Goal: Check status: Check status

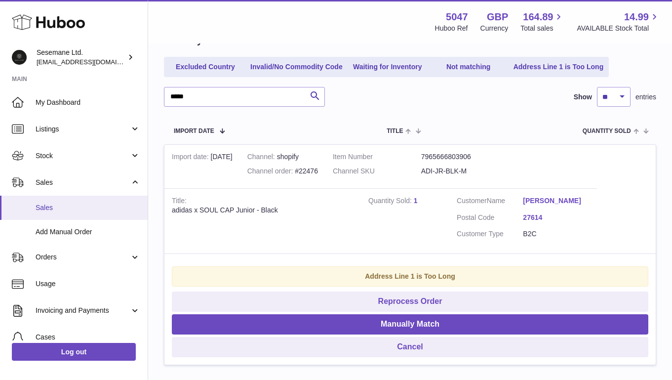
click at [51, 210] on span "Sales" at bounding box center [88, 207] width 105 height 9
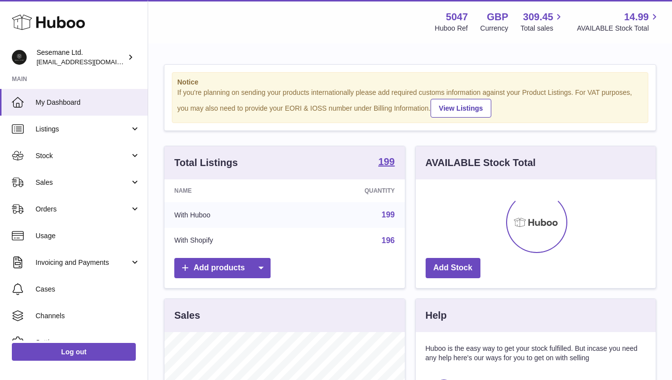
scroll to position [154, 240]
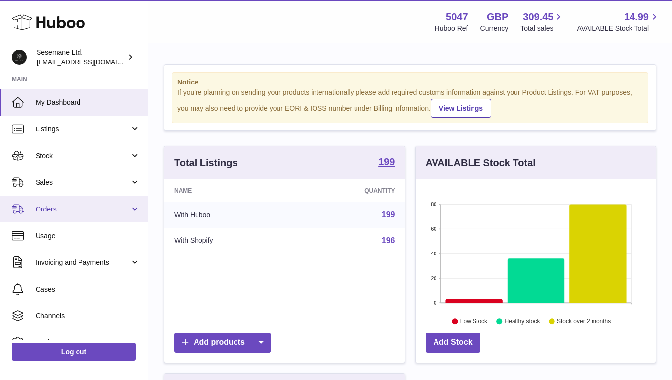
click at [48, 205] on span "Orders" at bounding box center [83, 208] width 94 height 9
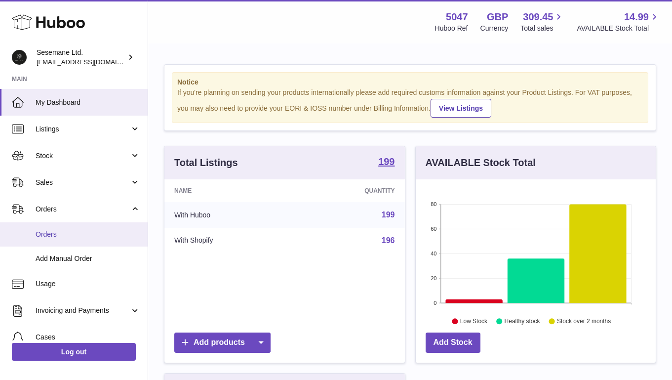
click at [58, 237] on span "Orders" at bounding box center [88, 234] width 105 height 9
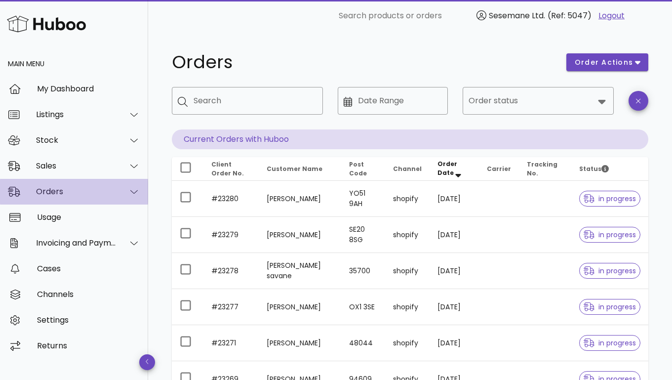
click at [45, 194] on div "Orders" at bounding box center [76, 191] width 80 height 9
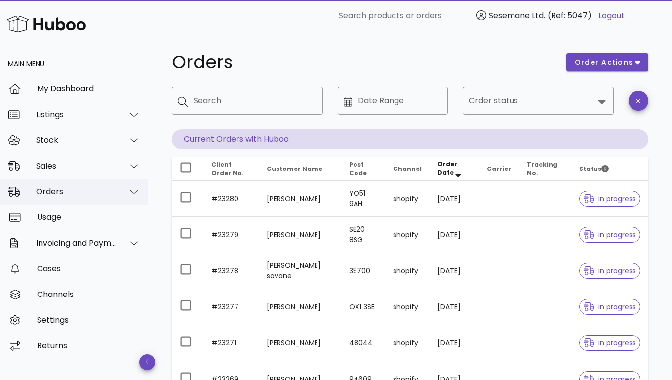
click at [58, 196] on div "Orders" at bounding box center [74, 192] width 148 height 26
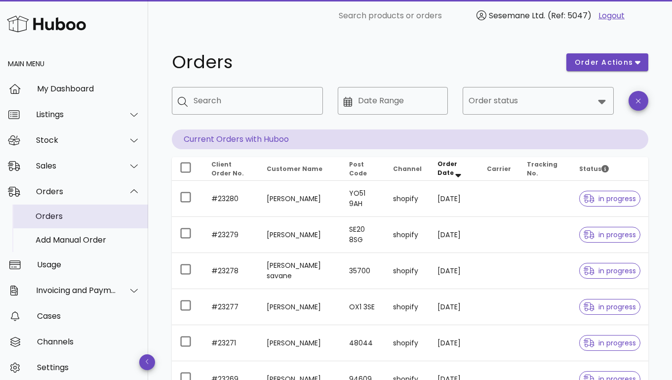
click at [66, 218] on div "Orders" at bounding box center [88, 215] width 105 height 9
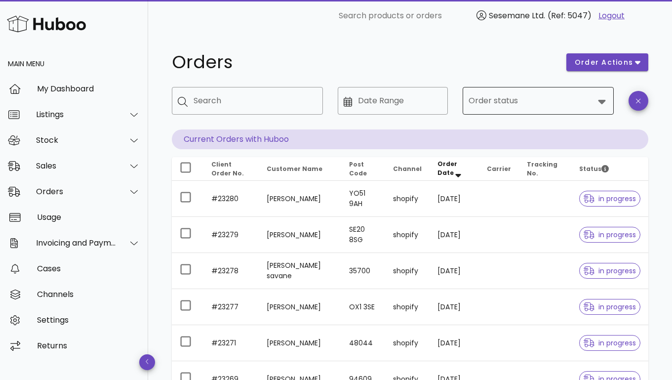
click at [531, 102] on input "Order status" at bounding box center [530, 101] width 125 height 16
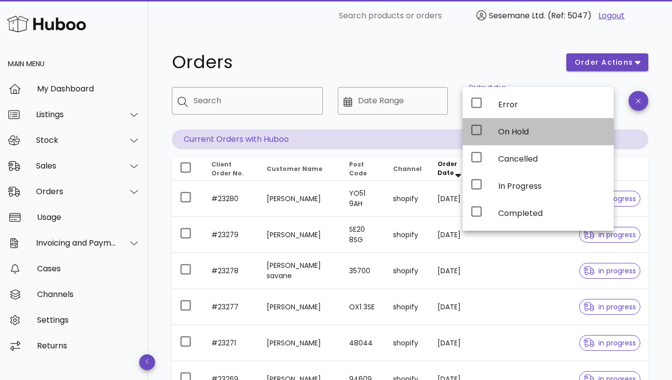
click at [513, 127] on div "On Hold" at bounding box center [552, 131] width 108 height 9
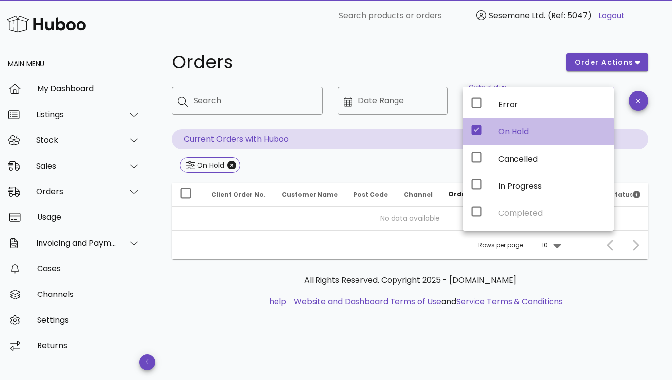
click at [513, 127] on div "On Hold" at bounding box center [552, 131] width 108 height 9
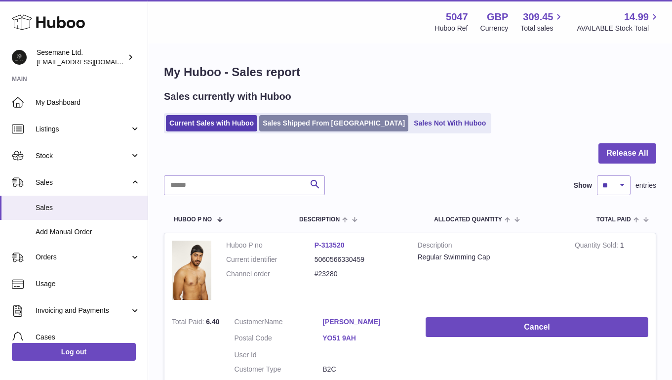
click at [326, 120] on link "Sales Shipped From [GEOGRAPHIC_DATA]" at bounding box center [333, 123] width 149 height 16
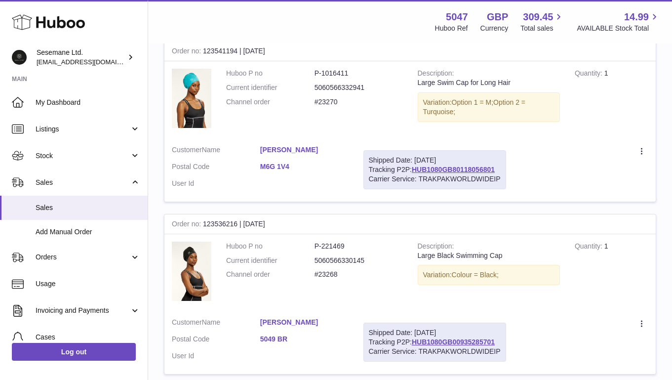
scroll to position [1667, 0]
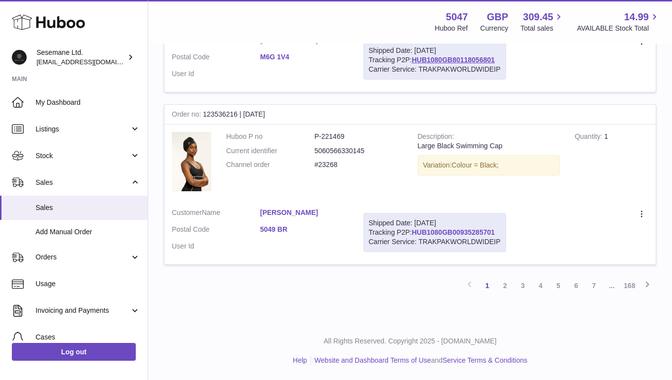
click at [449, 231] on link "HUB1080GB00935285701" at bounding box center [453, 232] width 83 height 8
click at [279, 229] on link "5049 BR" at bounding box center [304, 229] width 88 height 9
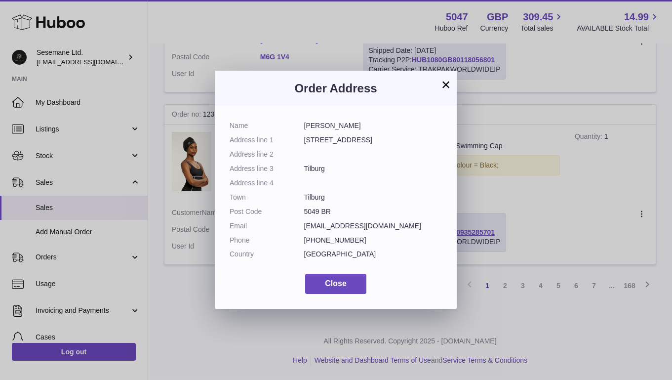
click at [449, 85] on button "×" at bounding box center [446, 84] width 12 height 12
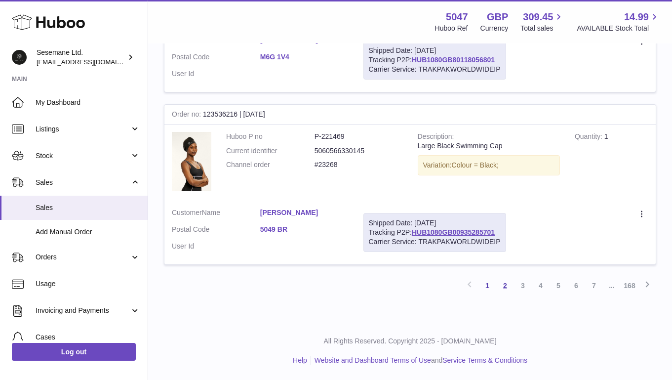
click at [502, 285] on link "2" at bounding box center [505, 285] width 18 height 18
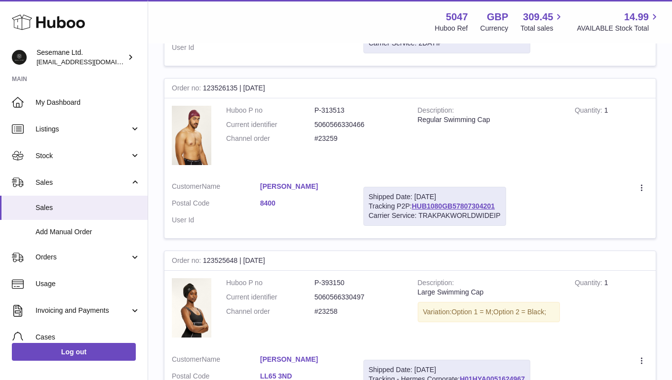
scroll to position [1167, 0]
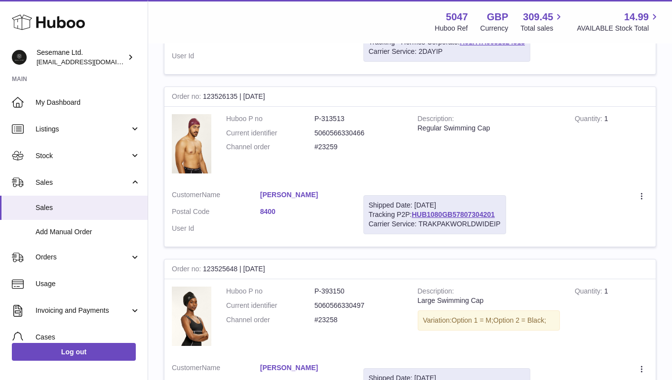
click at [271, 210] on link "8400" at bounding box center [304, 211] width 88 height 9
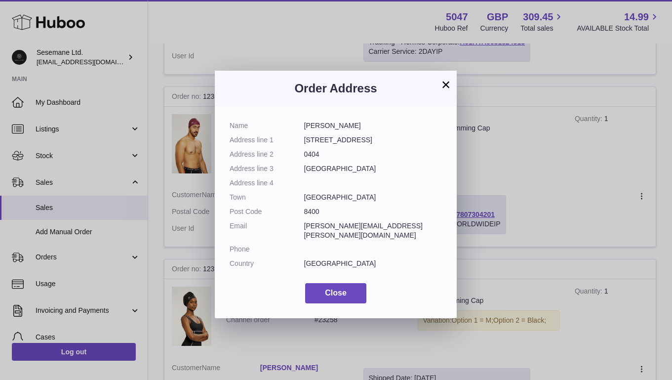
click at [447, 83] on button "×" at bounding box center [446, 84] width 12 height 12
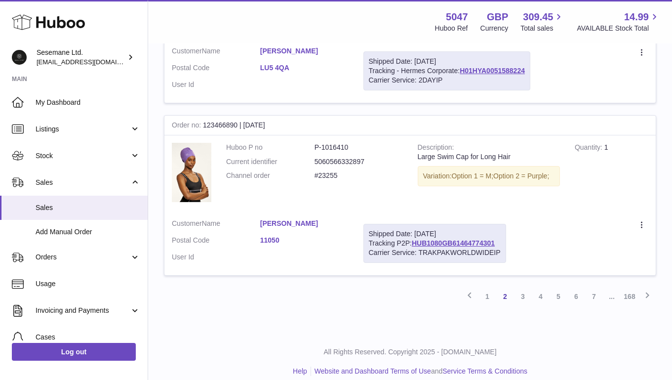
scroll to position [1667, 0]
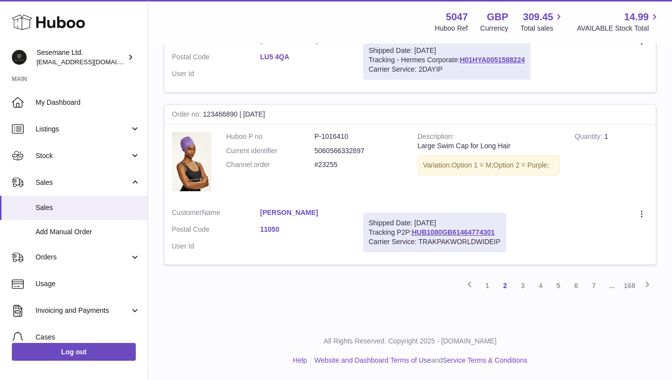
click at [270, 226] on link "11050" at bounding box center [304, 229] width 88 height 9
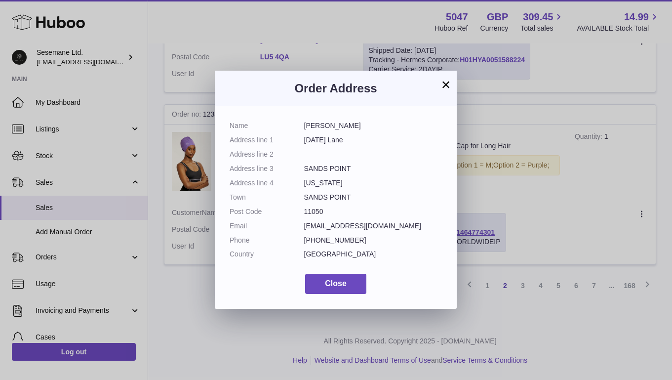
click at [444, 83] on button "×" at bounding box center [446, 84] width 12 height 12
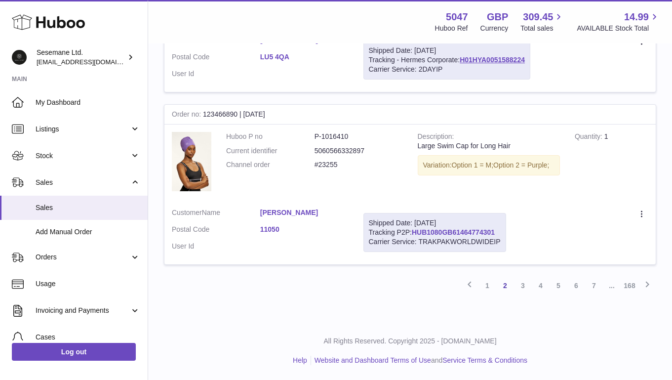
click at [437, 229] on link "HUB1080GB61464774301" at bounding box center [453, 232] width 83 height 8
click at [526, 288] on link "3" at bounding box center [523, 285] width 18 height 18
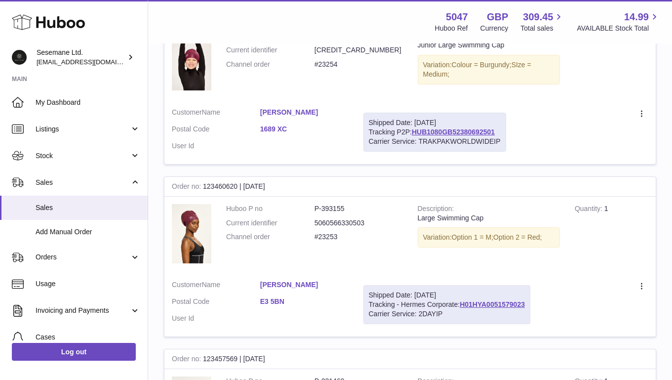
scroll to position [394, 0]
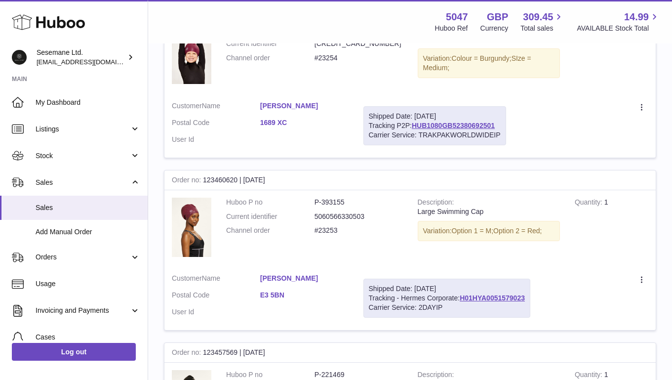
click at [274, 118] on link "1689 XC" at bounding box center [304, 122] width 88 height 9
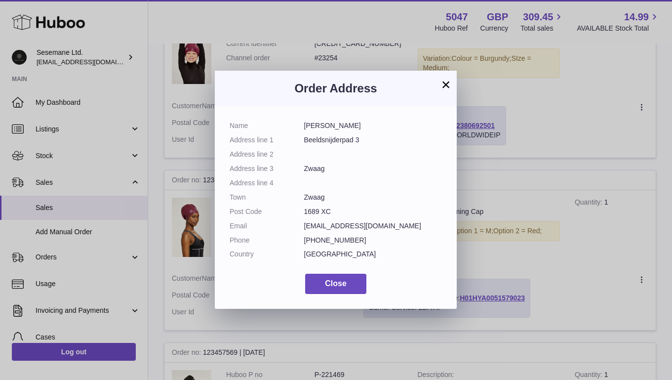
click at [447, 82] on button "×" at bounding box center [446, 84] width 12 height 12
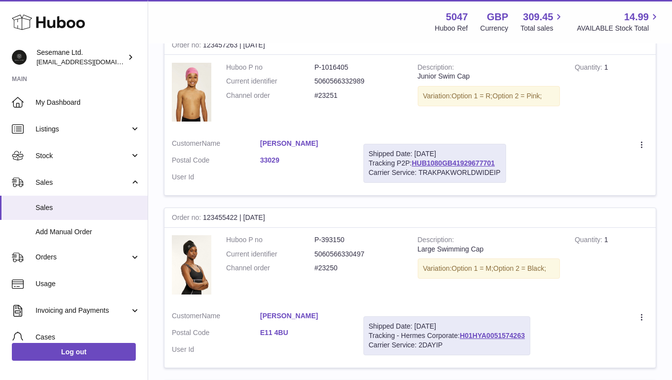
scroll to position [876, 0]
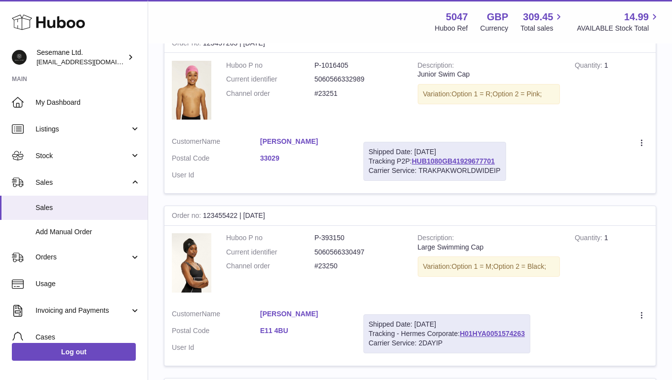
click at [272, 158] on link "33029" at bounding box center [304, 158] width 88 height 9
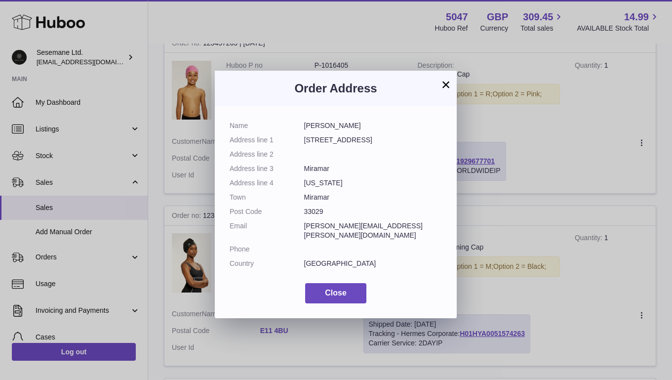
click at [448, 88] on button "×" at bounding box center [446, 84] width 12 height 12
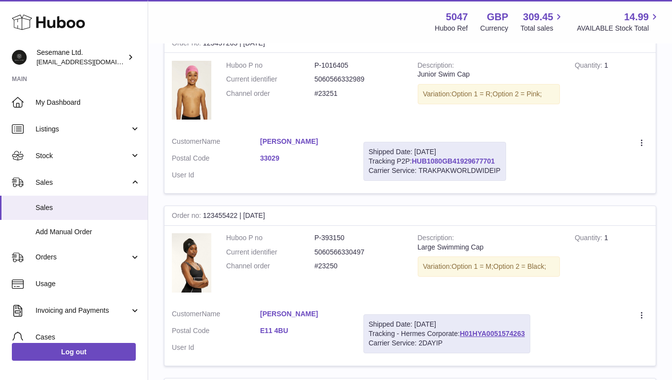
click at [439, 158] on link "HUB1080GB41929677701" at bounding box center [453, 161] width 83 height 8
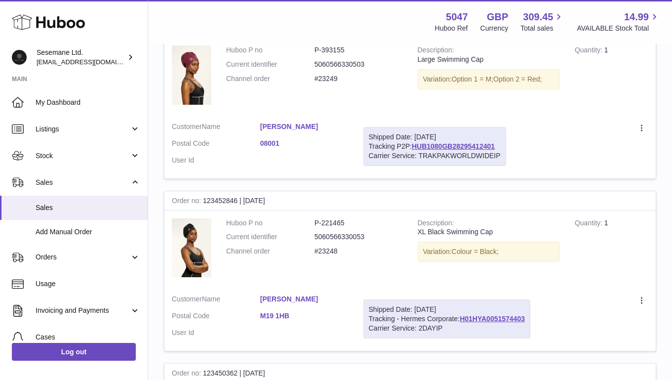
scroll to position [1257, 0]
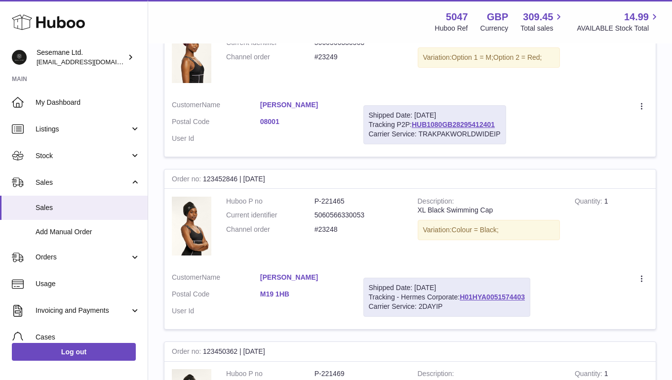
click at [268, 123] on link "08001" at bounding box center [304, 121] width 88 height 9
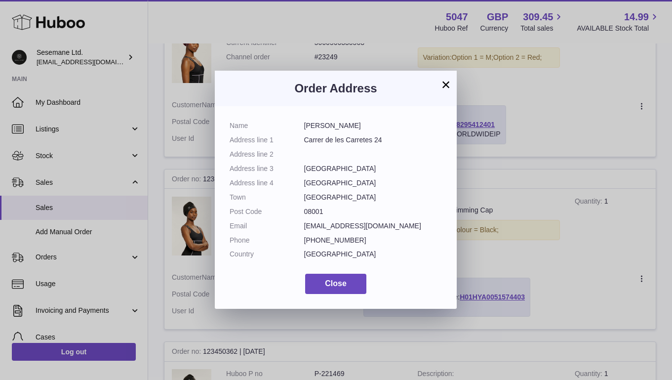
click at [446, 80] on button "×" at bounding box center [446, 84] width 12 height 12
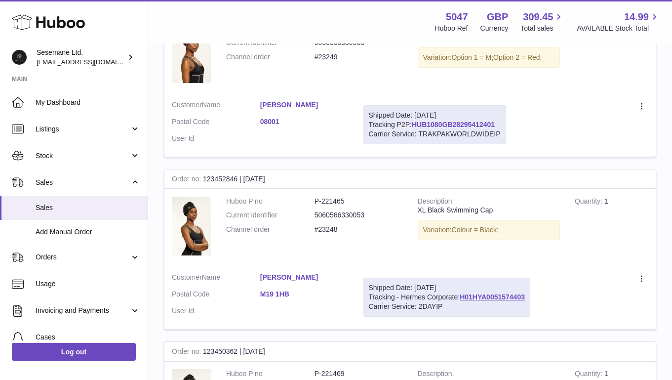
click at [447, 126] on link "HUB1080GB28295412401" at bounding box center [453, 124] width 83 height 8
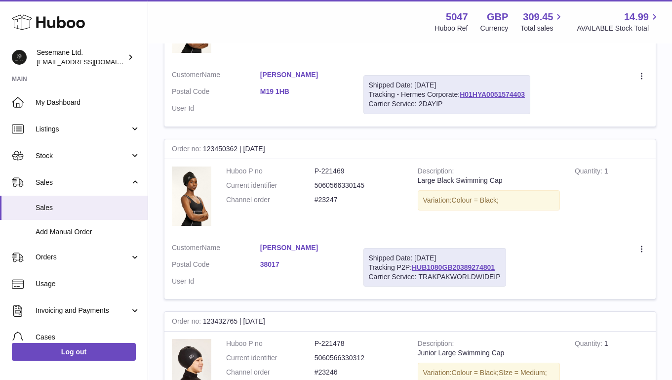
scroll to position [1666, 0]
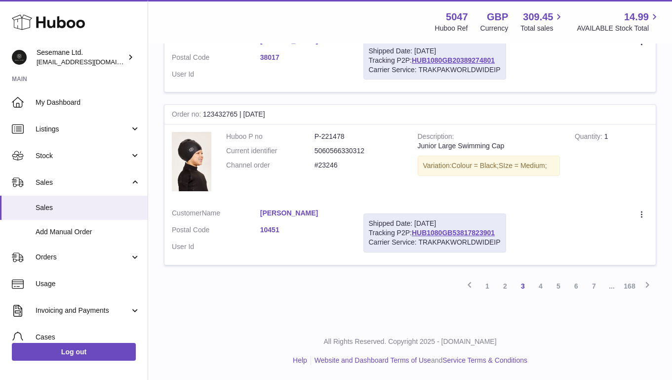
click at [271, 227] on link "10451" at bounding box center [304, 229] width 88 height 9
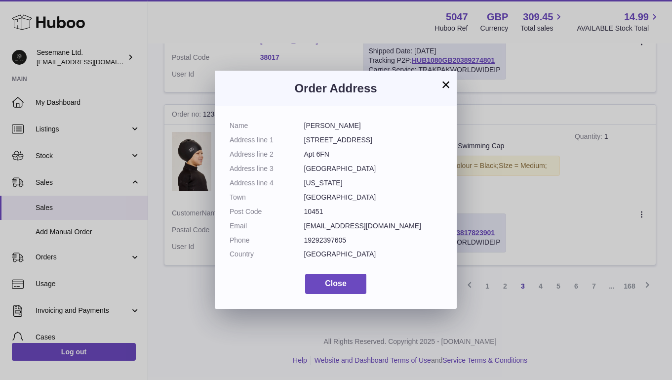
click at [444, 86] on button "×" at bounding box center [446, 84] width 12 height 12
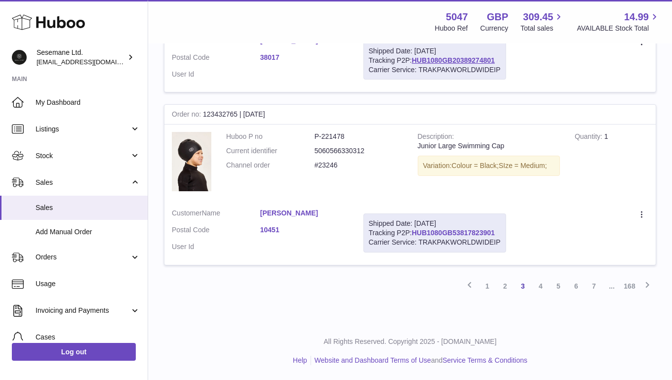
click at [446, 236] on link "HUB1080GB53817823901" at bounding box center [453, 233] width 83 height 8
click at [575, 287] on link "6" at bounding box center [576, 286] width 18 height 18
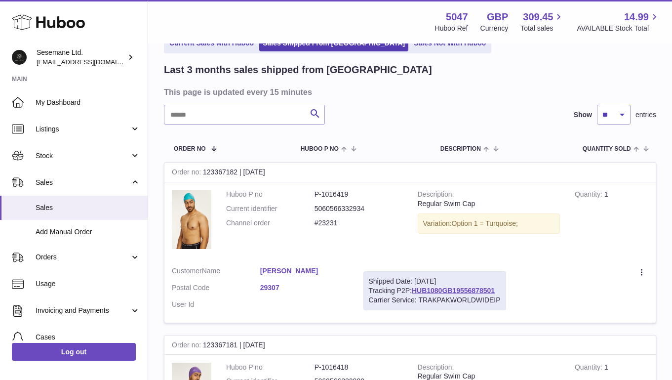
scroll to position [57, 0]
click at [266, 287] on link "29307" at bounding box center [304, 286] width 88 height 9
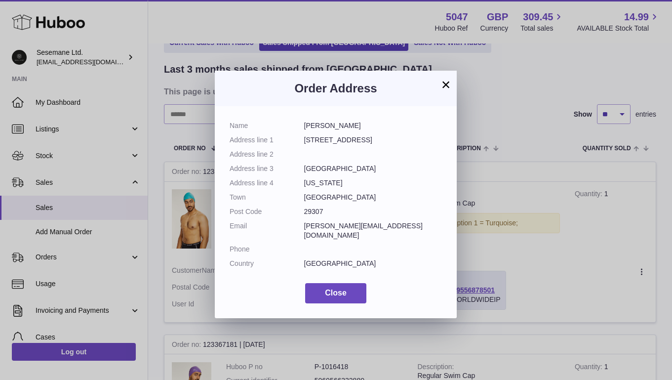
click at [447, 83] on button "×" at bounding box center [446, 84] width 12 height 12
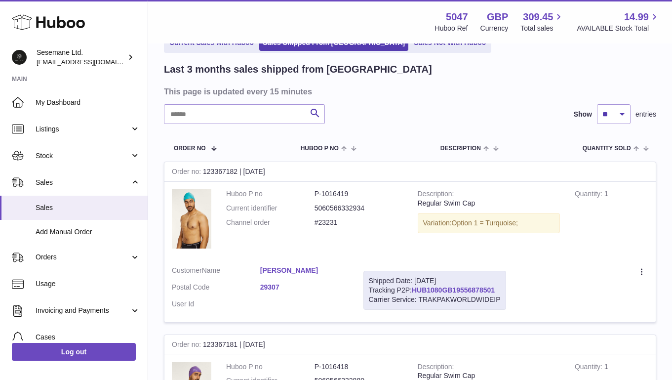
click at [462, 290] on link "HUB1080GB19556878501" at bounding box center [453, 290] width 83 height 8
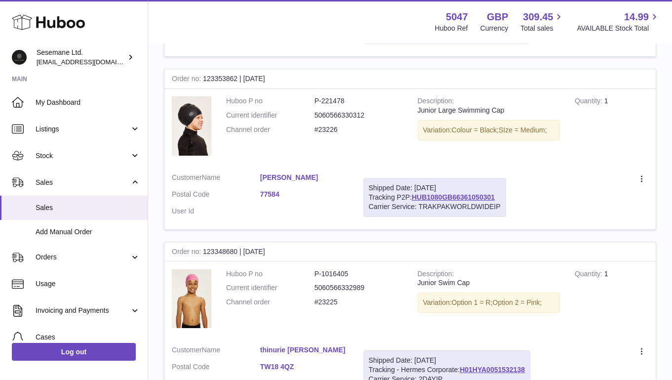
scroll to position [1185, 0]
click at [273, 190] on link "77584" at bounding box center [304, 193] width 88 height 9
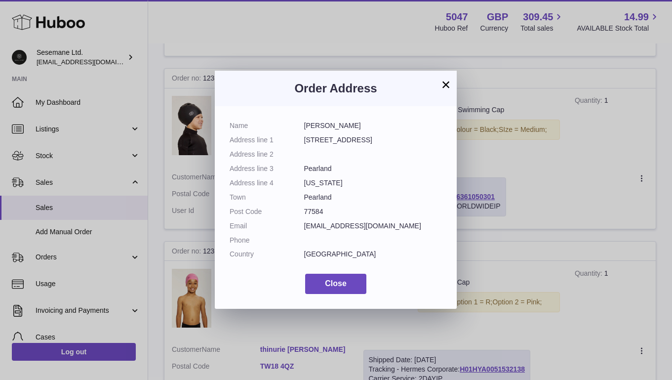
click at [447, 85] on button "×" at bounding box center [446, 84] width 12 height 12
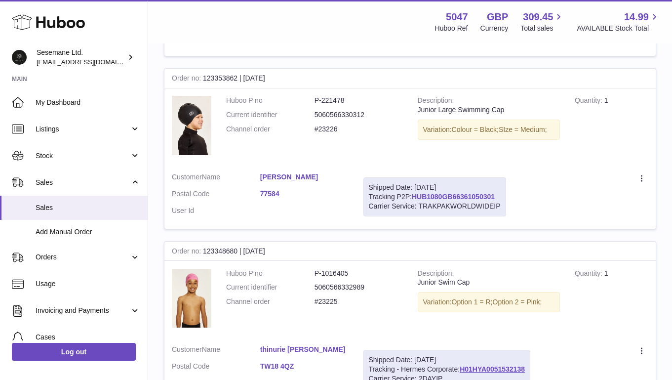
click at [447, 197] on link "HUB1080GB66361050301" at bounding box center [453, 197] width 83 height 8
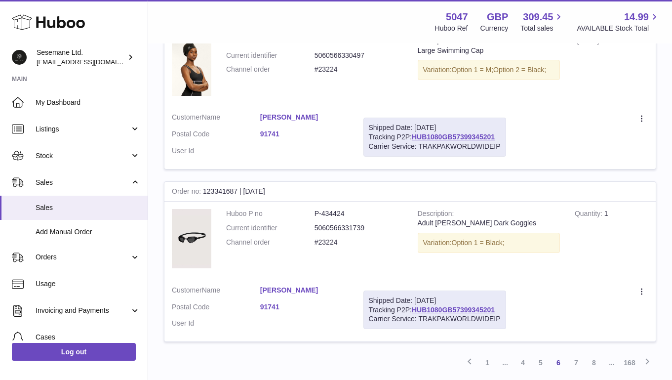
scroll to position [1591, 0]
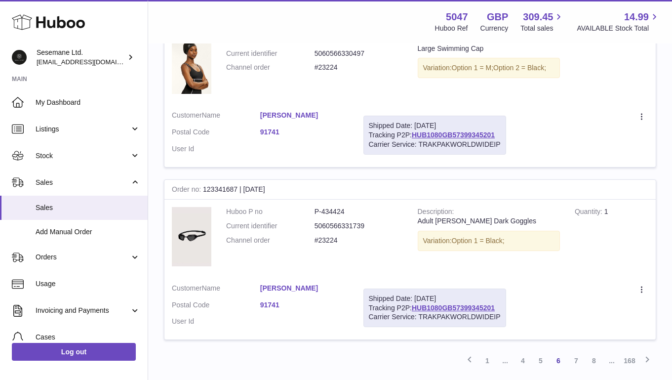
click at [274, 137] on link "91741" at bounding box center [304, 131] width 88 height 9
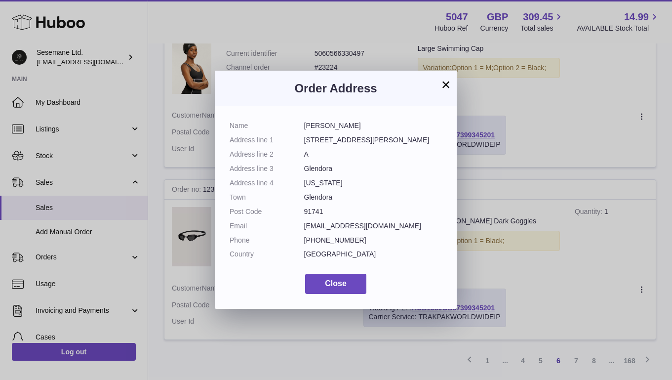
click at [443, 84] on button "×" at bounding box center [446, 84] width 12 height 12
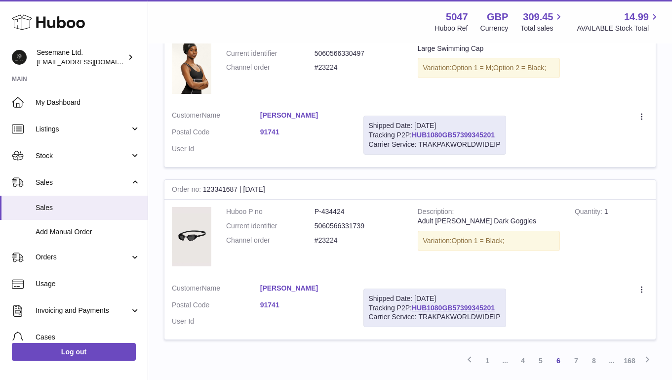
click at [438, 139] on link "HUB1080GB57399345201" at bounding box center [453, 135] width 83 height 8
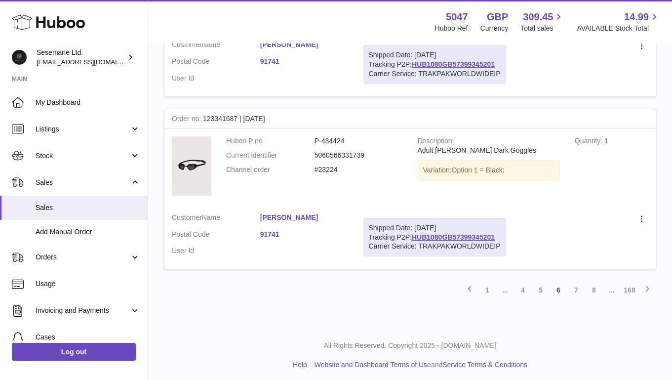
scroll to position [1668, 0]
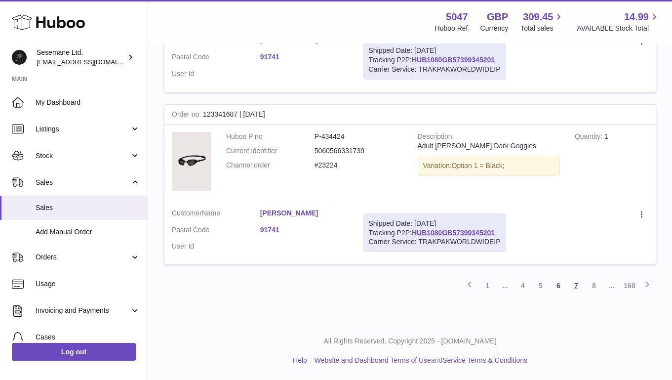
click at [575, 291] on link "7" at bounding box center [576, 285] width 18 height 18
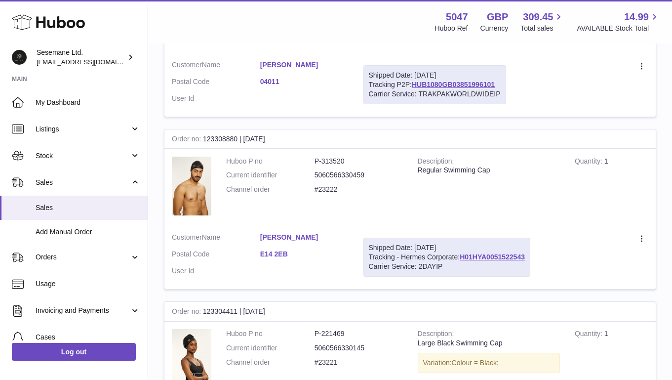
scroll to position [264, 0]
click at [442, 84] on link "HUB1080GB03851996101" at bounding box center [453, 83] width 83 height 8
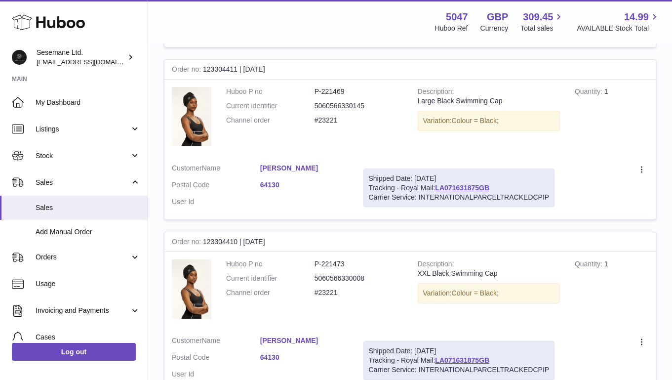
scroll to position [526, 0]
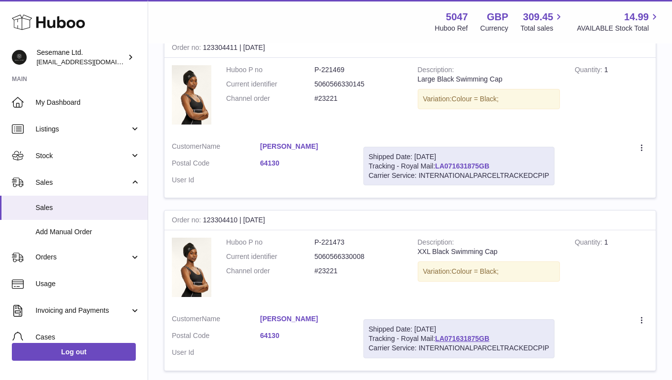
click at [464, 165] on link "LA071631875GB" at bounding box center [462, 166] width 54 height 8
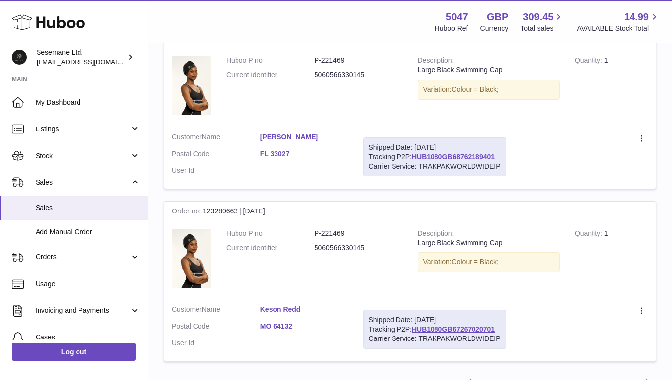
scroll to position [1572, 0]
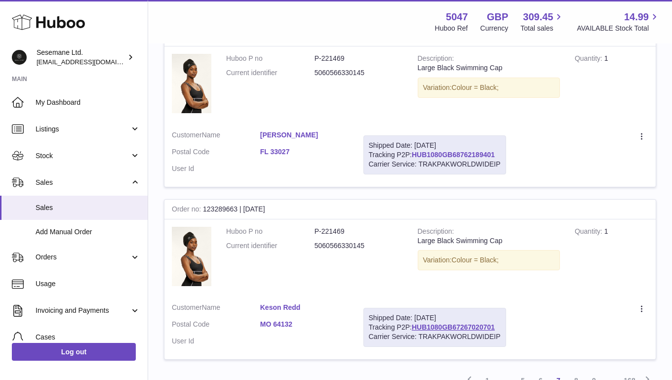
click at [457, 158] on link "HUB1080GB68762189401" at bounding box center [453, 155] width 83 height 8
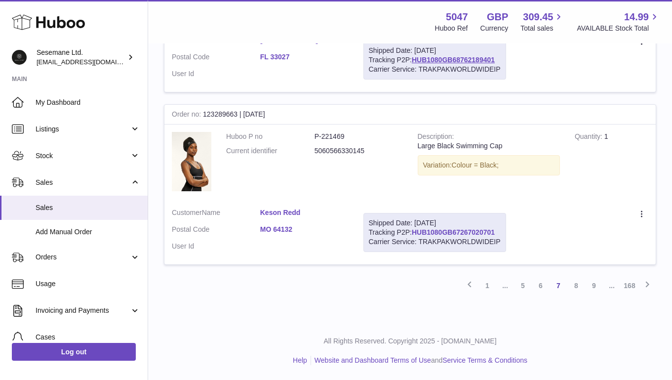
click at [442, 232] on link "HUB1080GB67267020701" at bounding box center [453, 232] width 83 height 8
click at [575, 287] on link "8" at bounding box center [576, 285] width 18 height 18
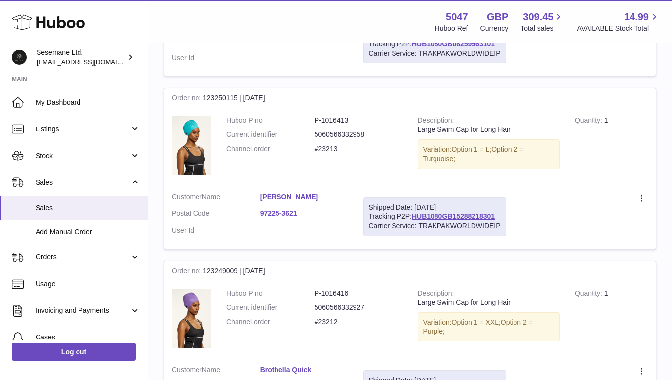
scroll to position [653, 0]
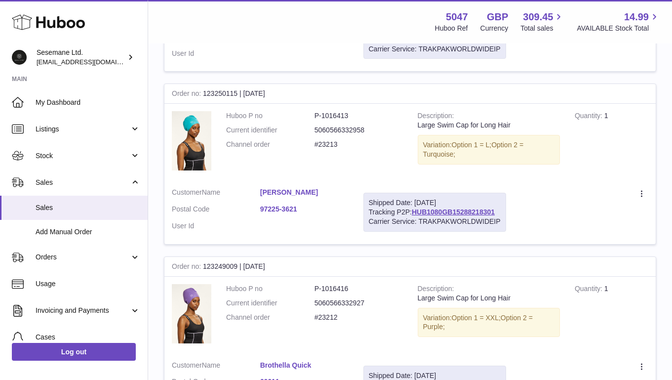
click at [286, 209] on link "97225-3621" at bounding box center [304, 208] width 88 height 9
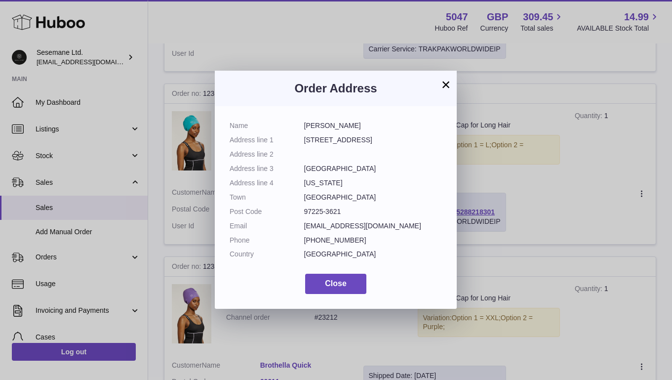
click at [447, 82] on button "×" at bounding box center [446, 84] width 12 height 12
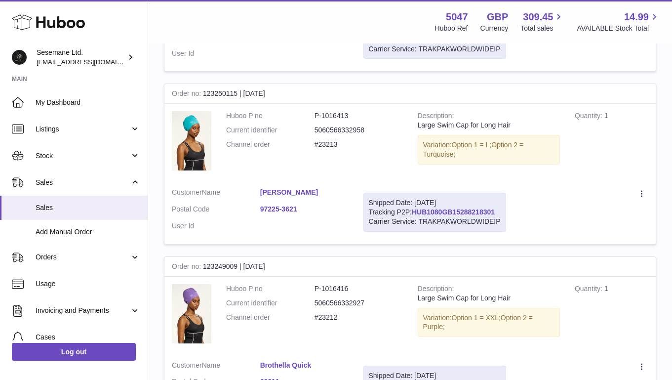
click at [458, 209] on link "HUB1080GB15288218301" at bounding box center [453, 212] width 83 height 8
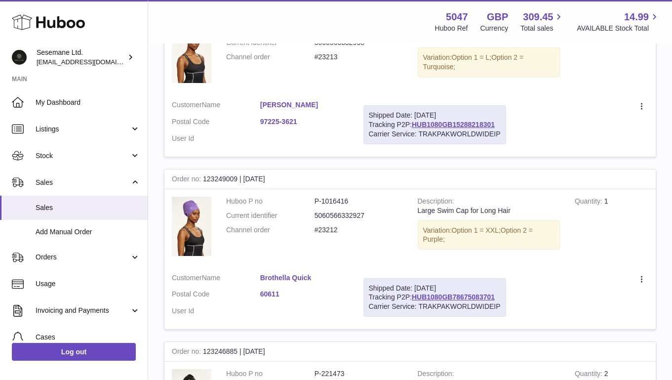
scroll to position [740, 0]
click at [442, 301] on div "Shipped Date: 22nd Aug 2025 Tracking P2P: HUB1080GB78675083701 Carrier Service:…" at bounding box center [434, 296] width 143 height 39
click at [442, 298] on link "HUB1080GB78675083701" at bounding box center [453, 296] width 83 height 8
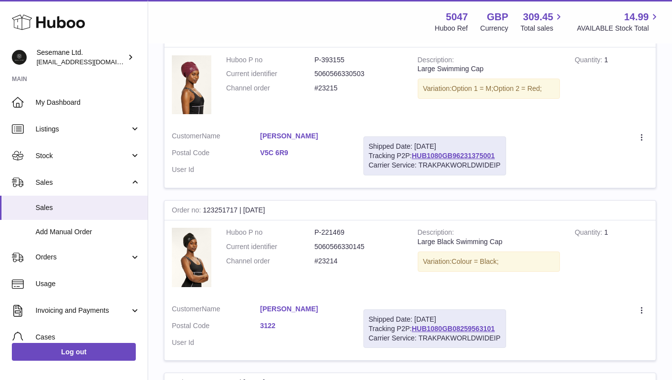
scroll to position [362, 0]
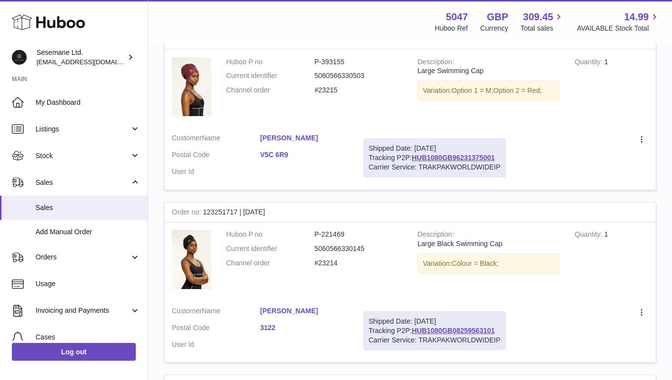
click at [271, 325] on link "3122" at bounding box center [304, 327] width 88 height 9
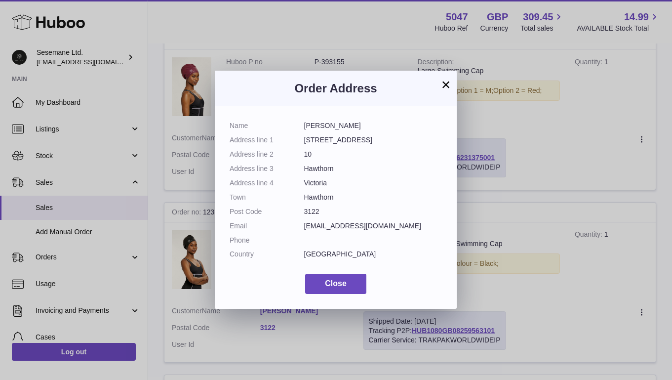
click at [447, 84] on button "×" at bounding box center [446, 84] width 12 height 12
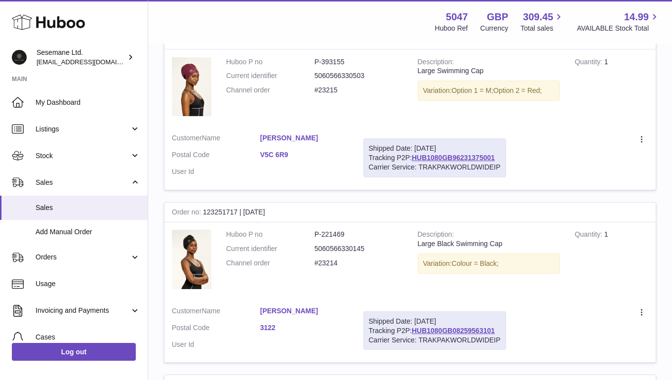
scroll to position [344, 0]
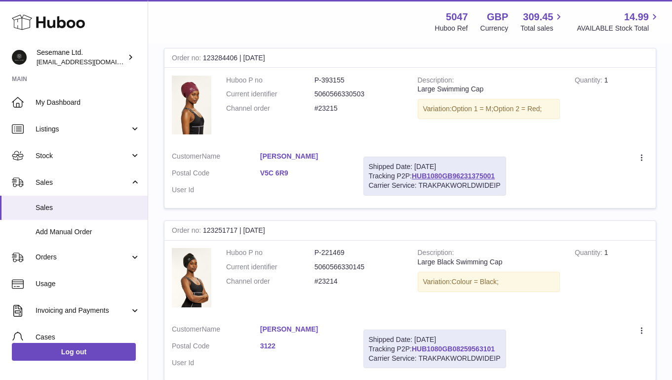
click at [479, 346] on link "HUB1080GB08259563101" at bounding box center [453, 349] width 83 height 8
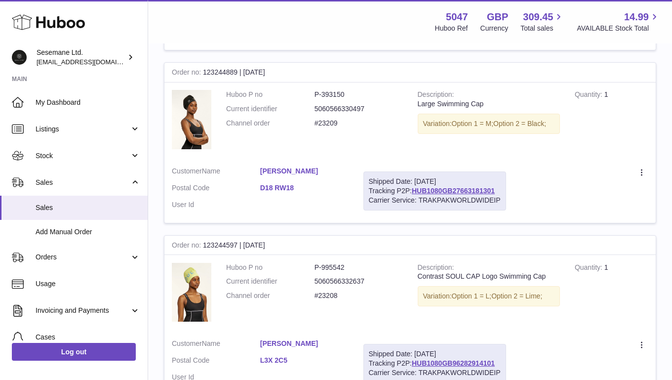
scroll to position [1667, 0]
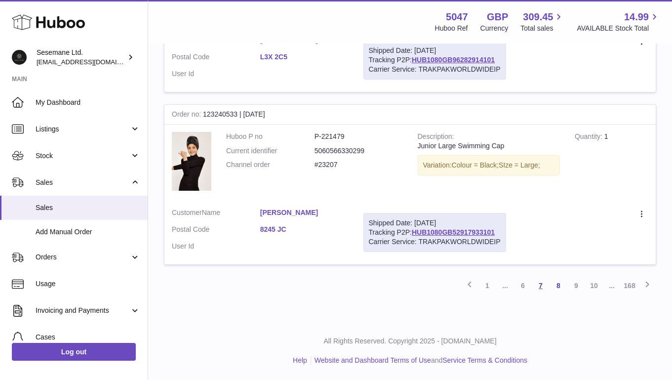
click at [541, 286] on link "7" at bounding box center [541, 285] width 18 height 18
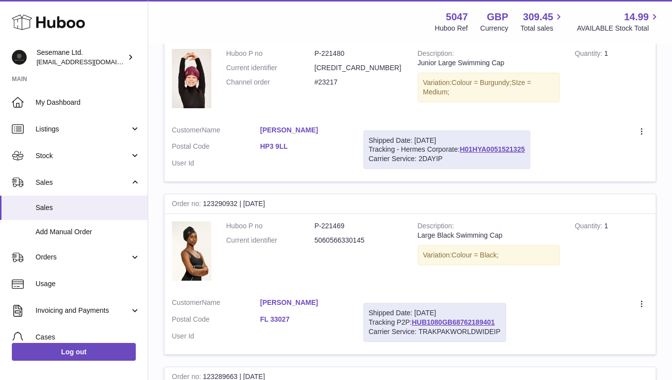
scroll to position [1667, 0]
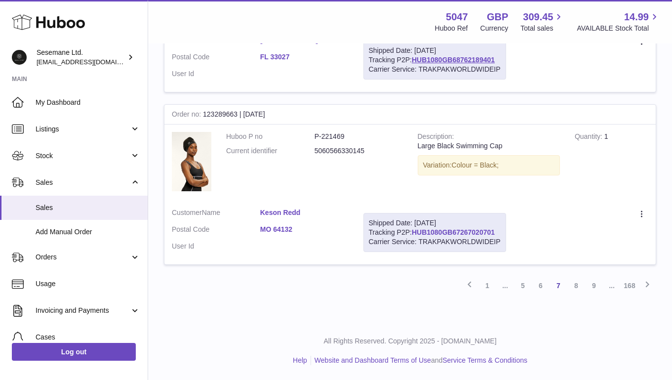
click at [459, 231] on link "HUB1080GB67267020701" at bounding box center [453, 232] width 83 height 8
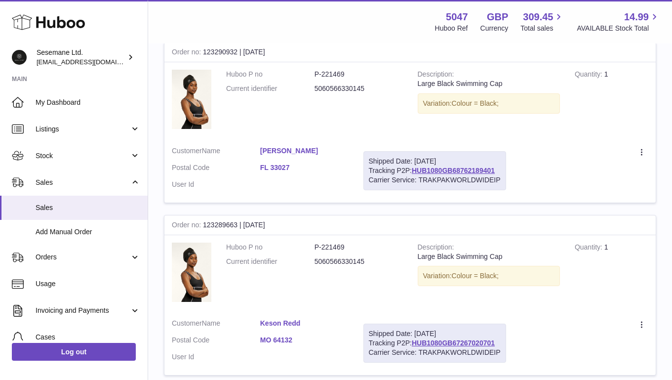
scroll to position [1533, 0]
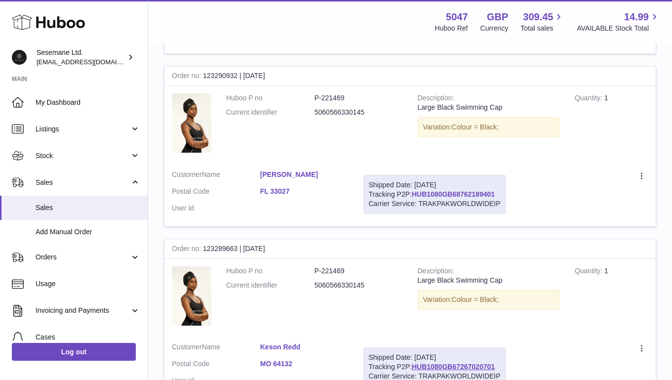
click at [455, 192] on link "HUB1080GB68762189401" at bounding box center [453, 194] width 83 height 8
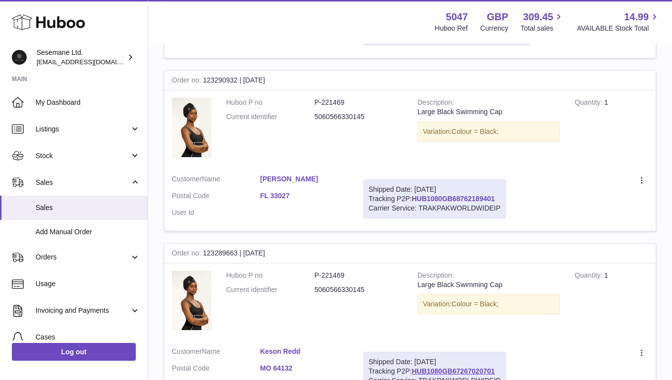
click at [456, 199] on link "HUB1080GB68762189401" at bounding box center [453, 198] width 83 height 8
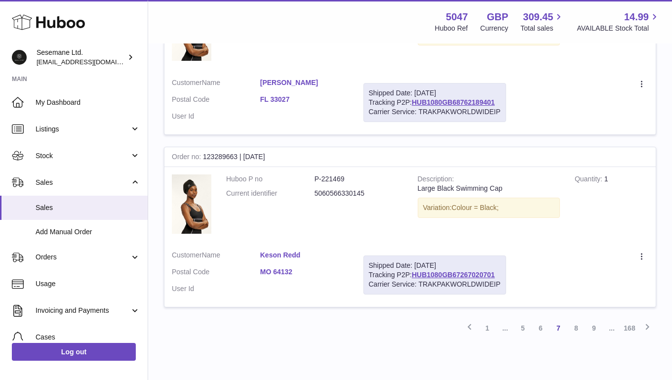
scroll to position [1631, 0]
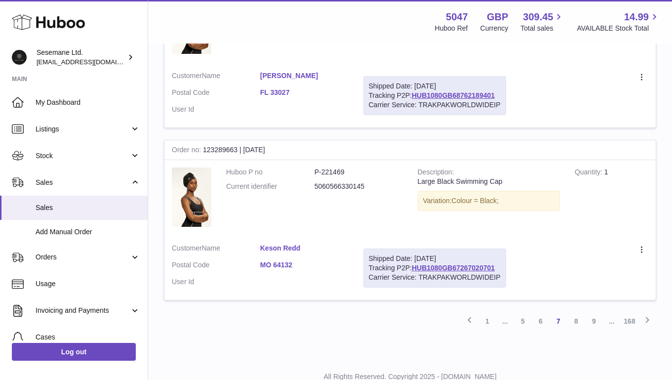
click at [443, 263] on div "Shipped Date: 22nd Aug 2025" at bounding box center [435, 258] width 132 height 9
click at [448, 268] on link "HUB1080GB67267020701" at bounding box center [453, 268] width 83 height 8
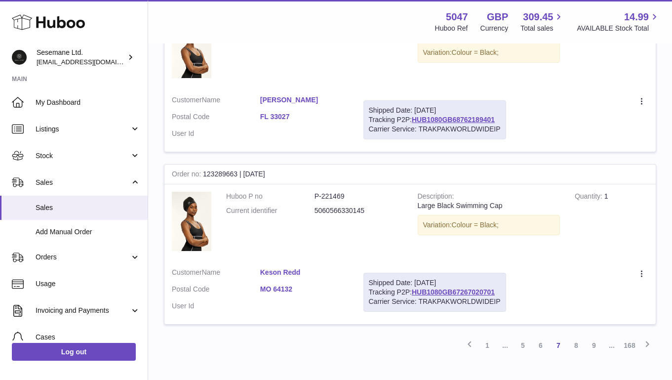
scroll to position [1605, 0]
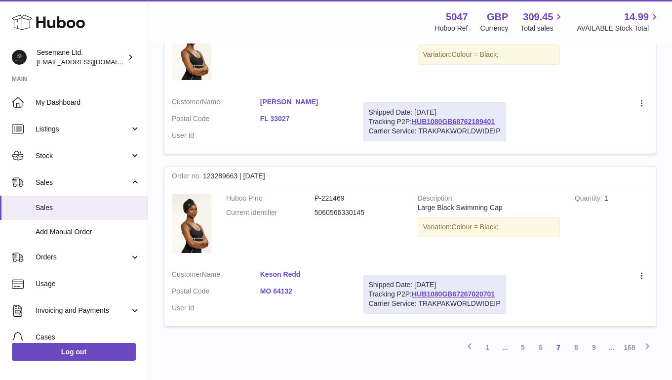
click at [425, 75] on td "Description Large Black Swimming Cap Variation: Colour = Black;" at bounding box center [488, 51] width 157 height 77
